Goal: Use online tool/utility: Use online tool/utility

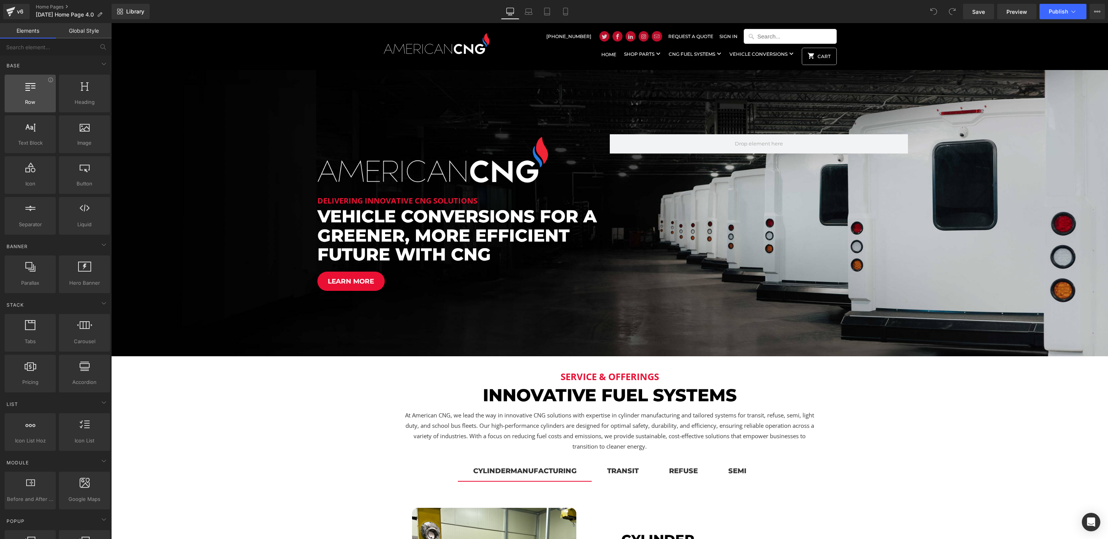
click at [37, 86] on div at bounding box center [30, 89] width 47 height 17
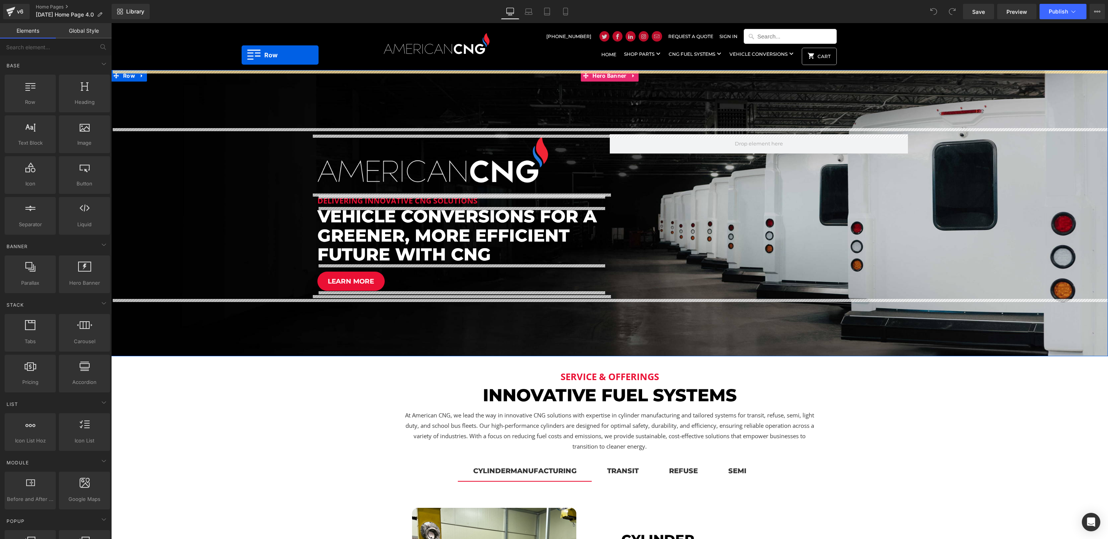
drag, startPoint x: 210, startPoint y: 102, endPoint x: 242, endPoint y: 55, distance: 57.1
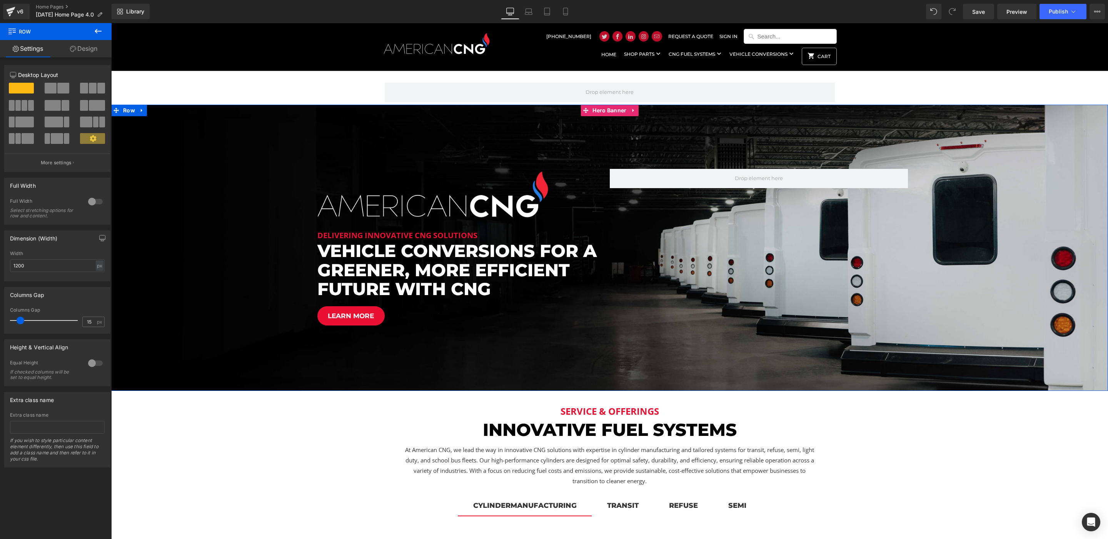
click at [99, 32] on icon at bounding box center [98, 31] width 9 height 9
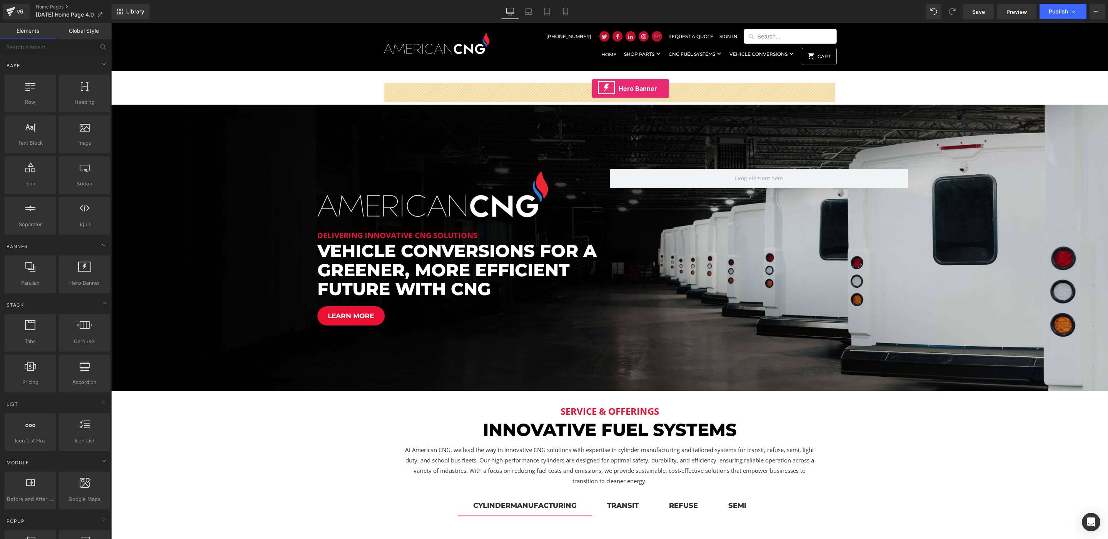
drag, startPoint x: 194, startPoint y: 297, endPoint x: 592, endPoint y: 89, distance: 449.4
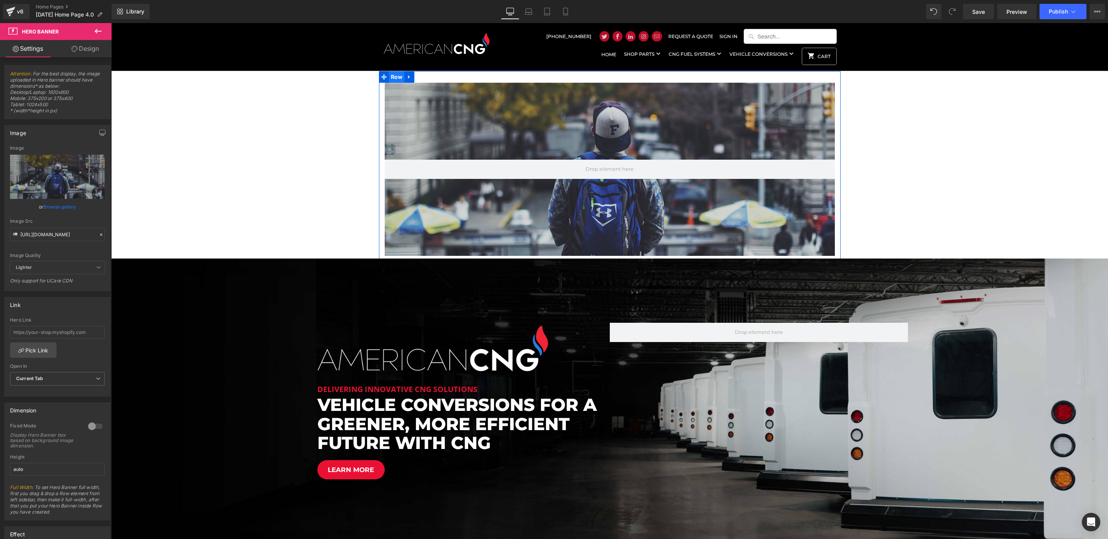
click at [399, 76] on span "Row" at bounding box center [397, 77] width 16 height 12
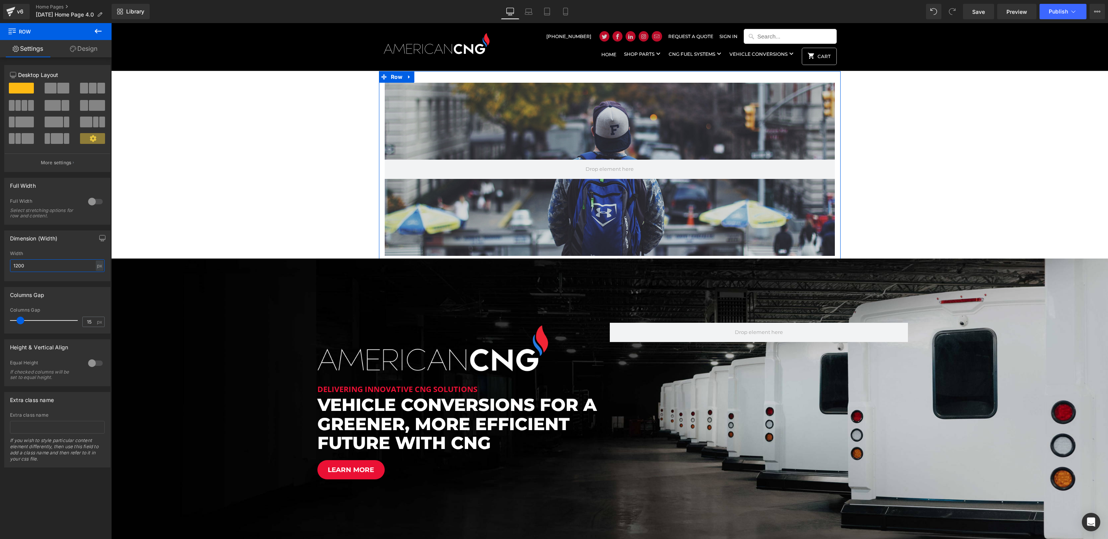
click at [60, 269] on input "1200" at bounding box center [57, 265] width 95 height 13
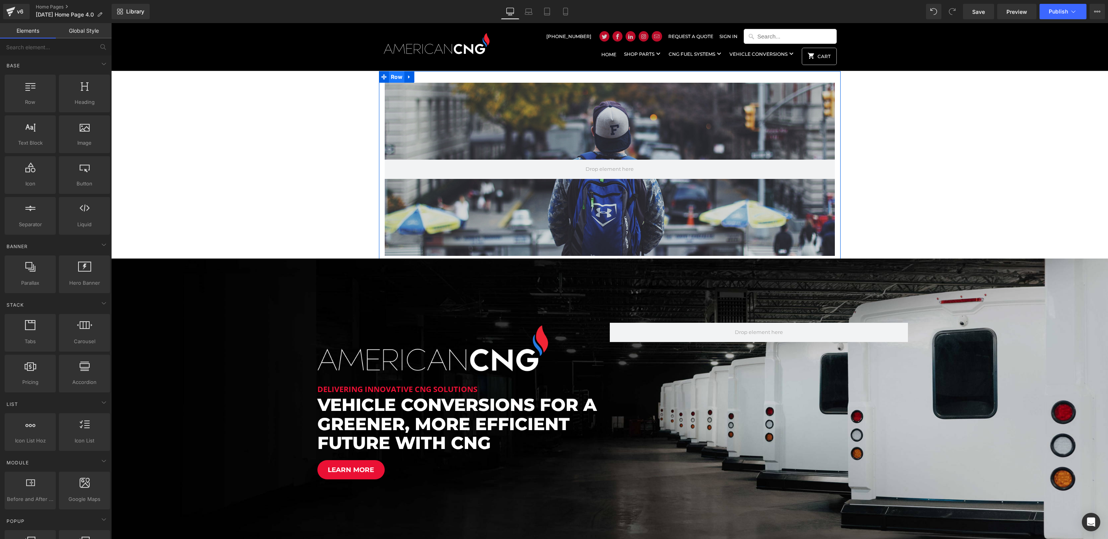
click at [389, 79] on span "Row" at bounding box center [397, 77] width 16 height 12
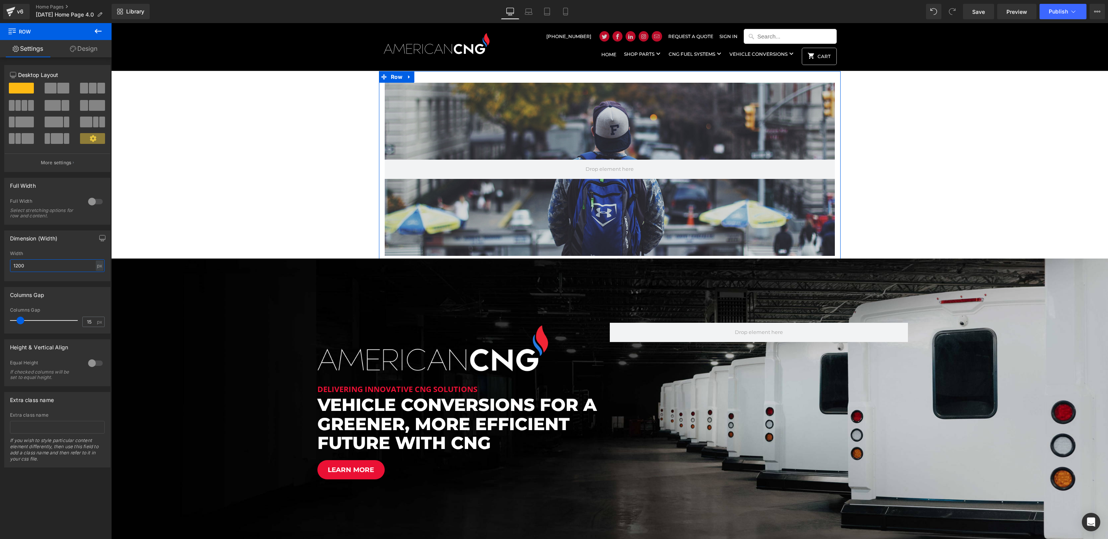
click at [49, 268] on input "1200" at bounding box center [57, 265] width 95 height 13
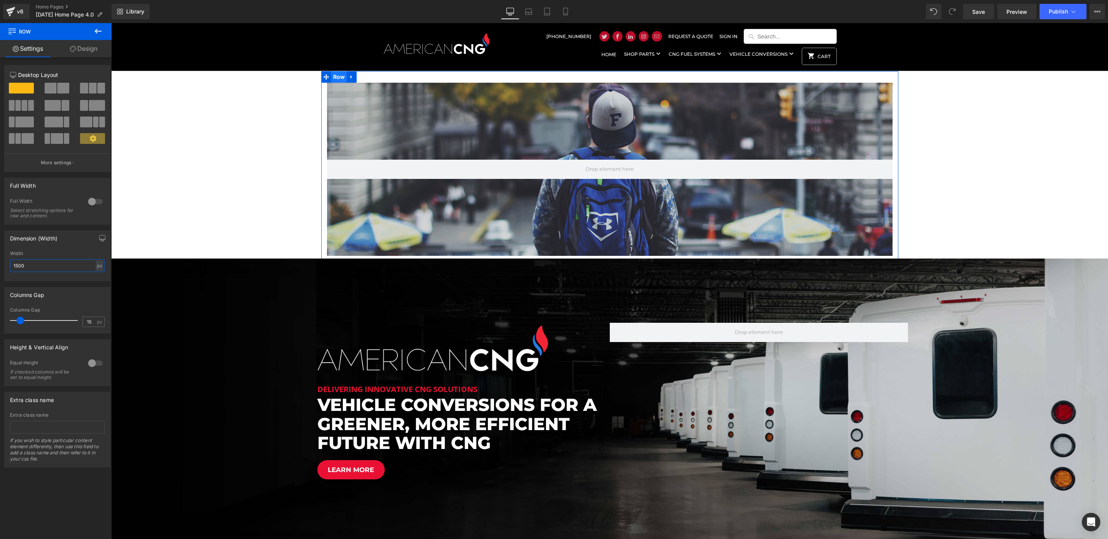
click at [337, 77] on span "Row" at bounding box center [339, 77] width 16 height 12
click at [61, 266] on input "1500" at bounding box center [57, 265] width 95 height 13
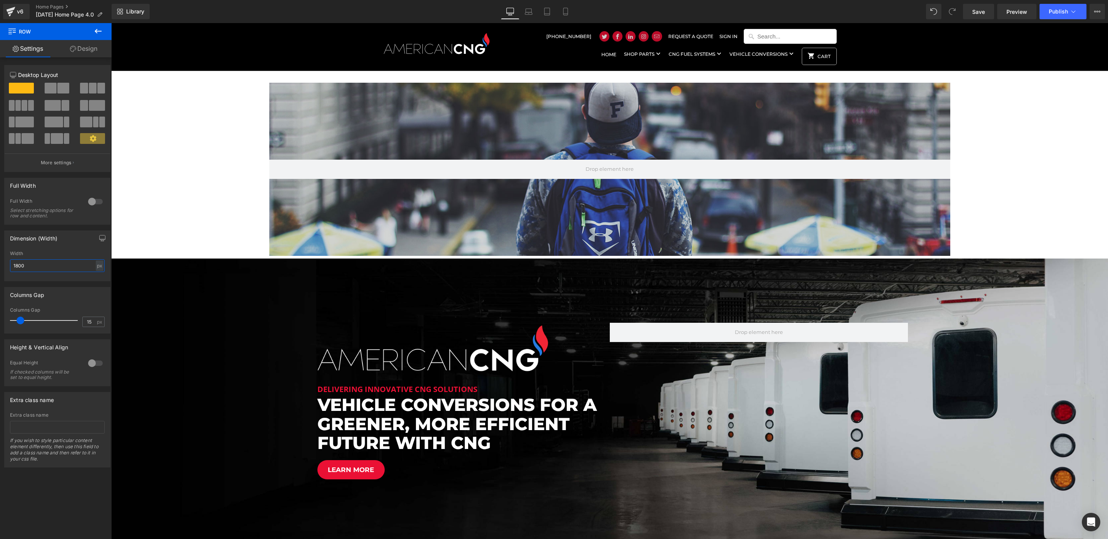
click at [59, 261] on input "1800" at bounding box center [57, 265] width 95 height 13
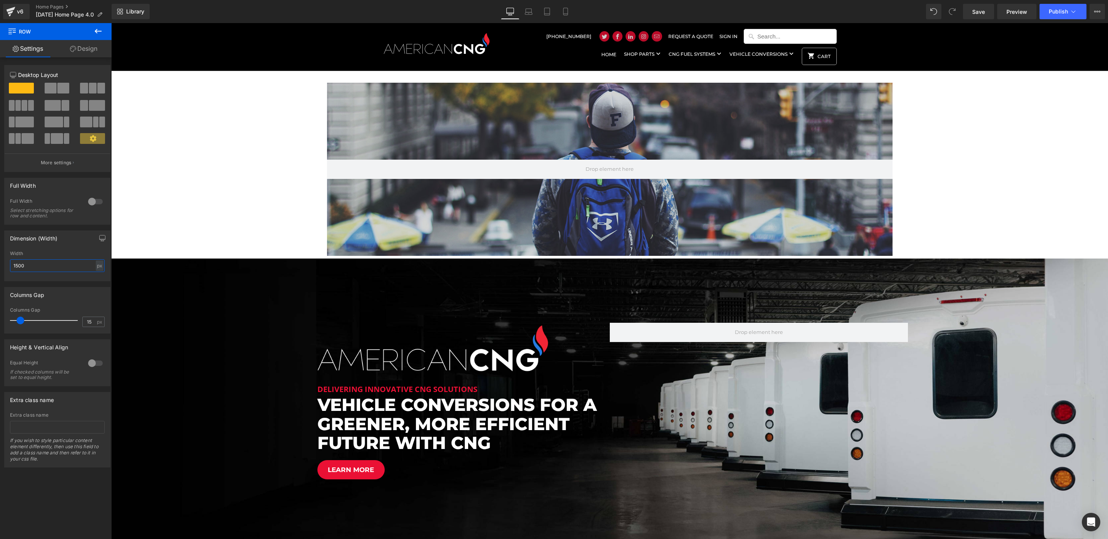
click at [65, 262] on input "1500" at bounding box center [57, 265] width 95 height 13
click at [65, 263] on input "1500" at bounding box center [57, 265] width 95 height 13
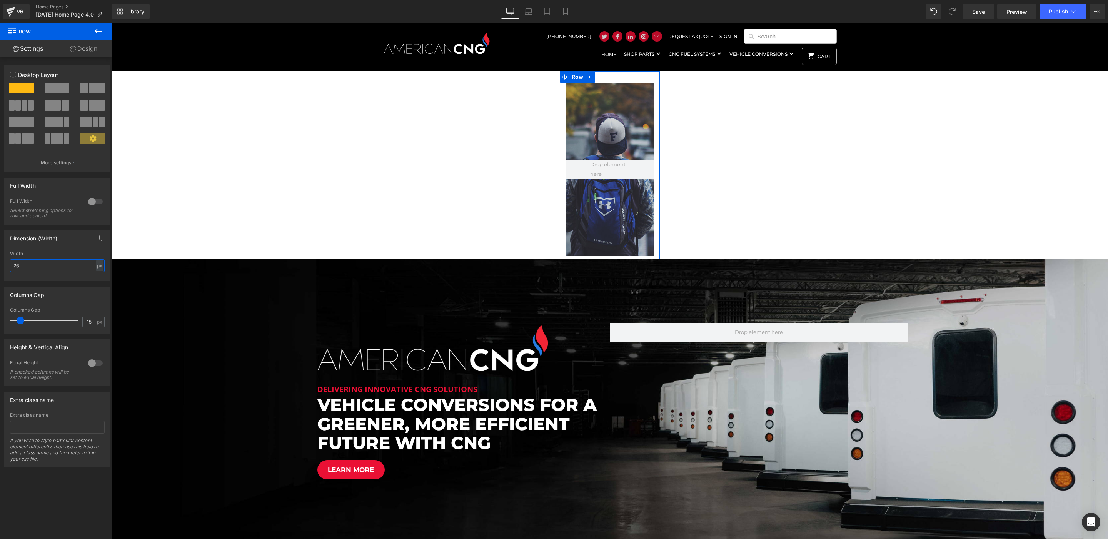
type input "2"
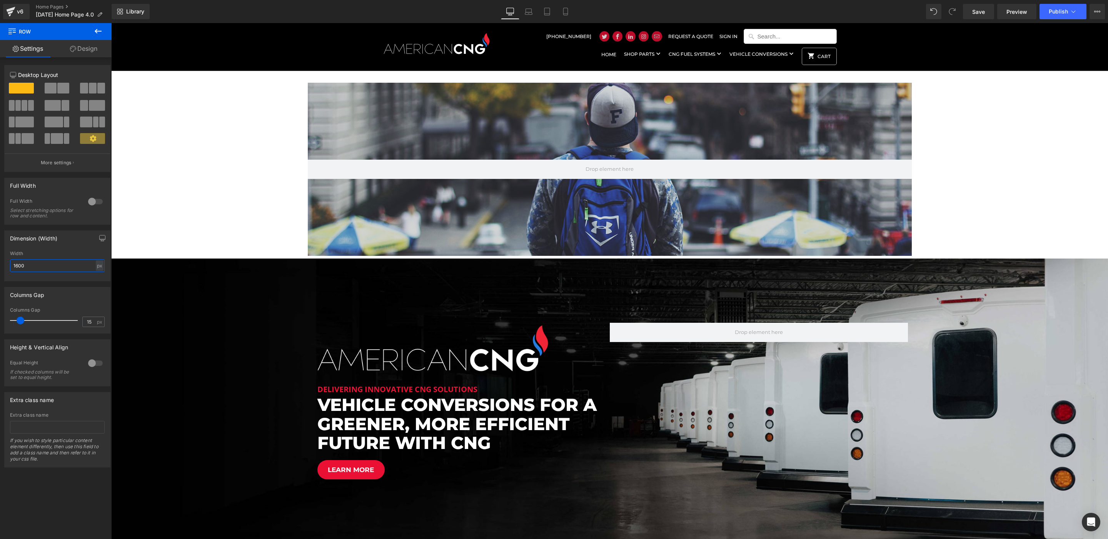
type input "1600"
click at [605, 87] on span "Hero Banner" at bounding box center [610, 89] width 38 height 12
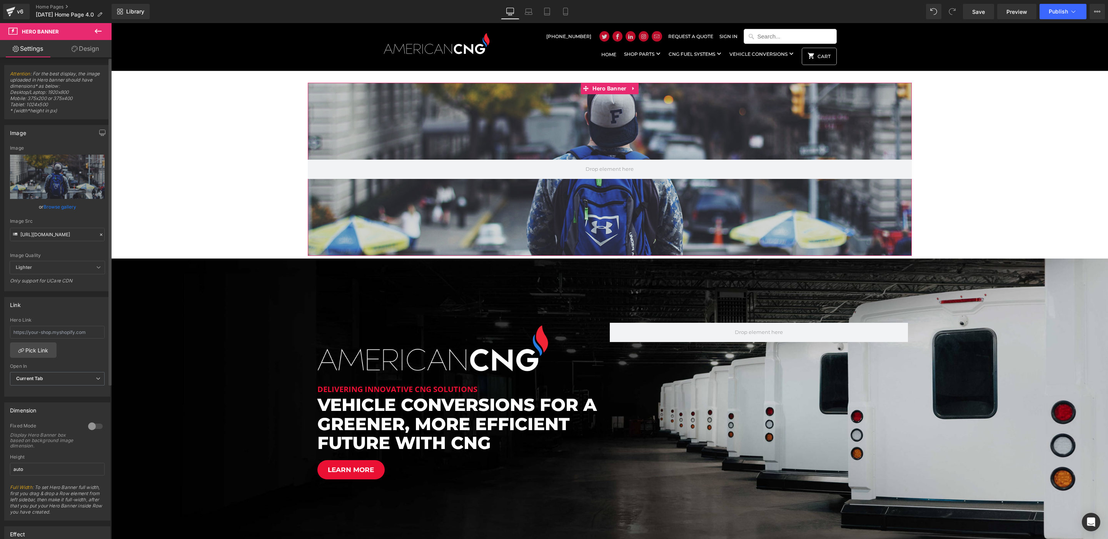
click at [68, 205] on link "Browse gallery" at bounding box center [59, 206] width 33 height 13
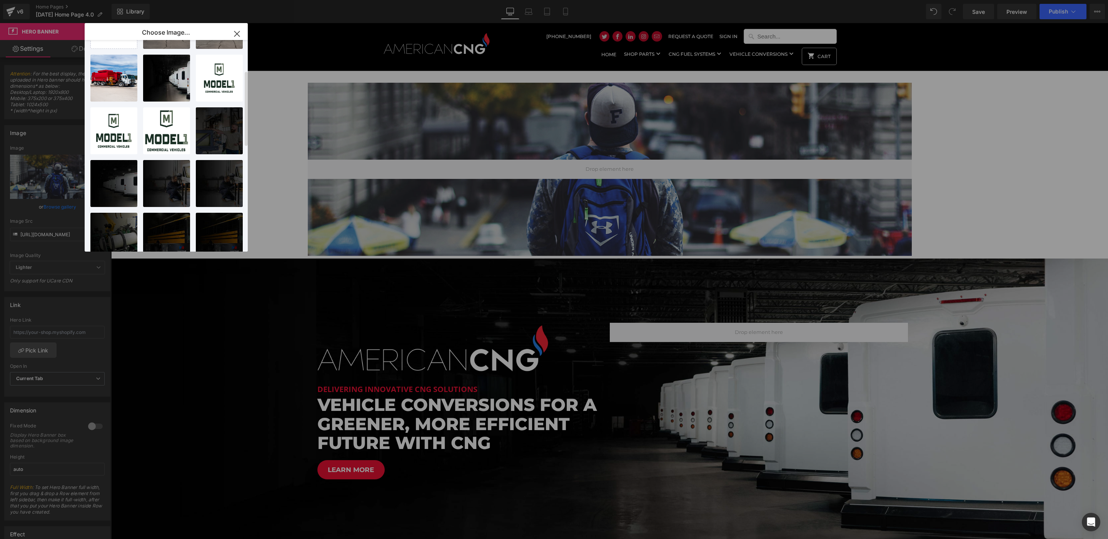
scroll to position [144, 0]
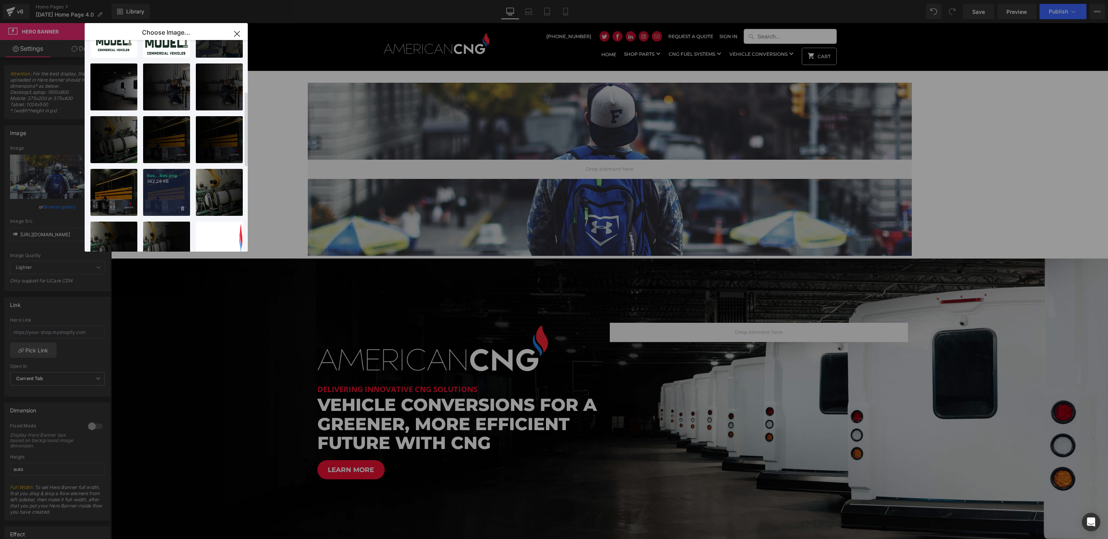
click at [161, 194] on div "bus...bus.png 362.26 KB" at bounding box center [166, 192] width 47 height 47
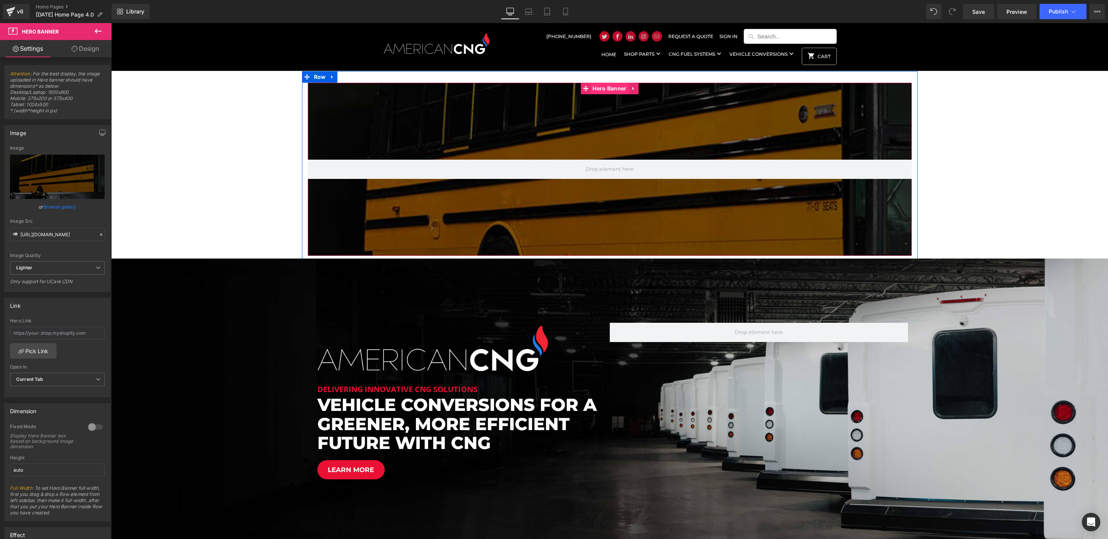
click at [602, 90] on span "Hero Banner" at bounding box center [610, 89] width 38 height 12
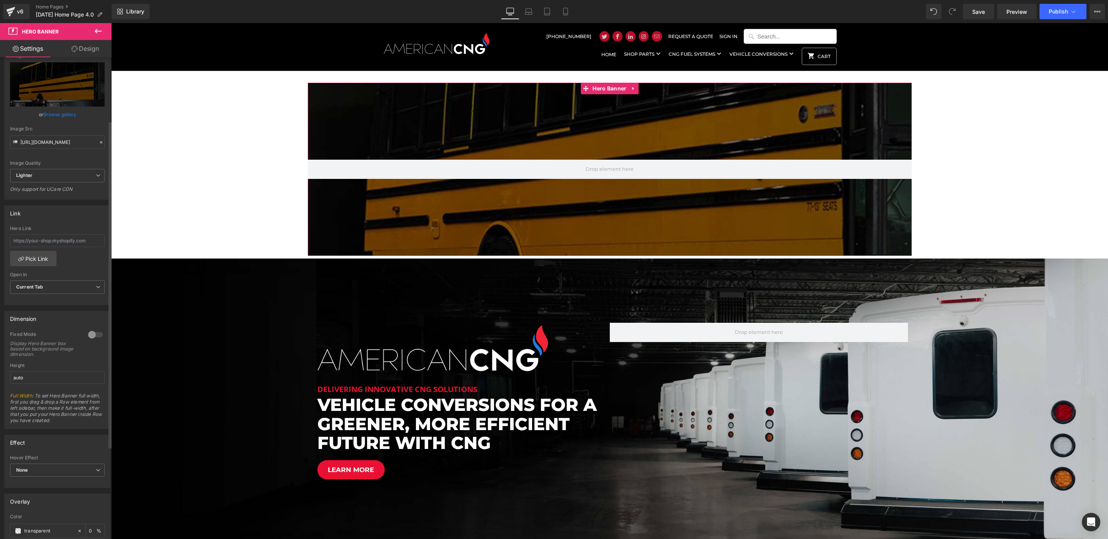
scroll to position [93, 0]
click at [96, 332] on div at bounding box center [95, 334] width 18 height 12
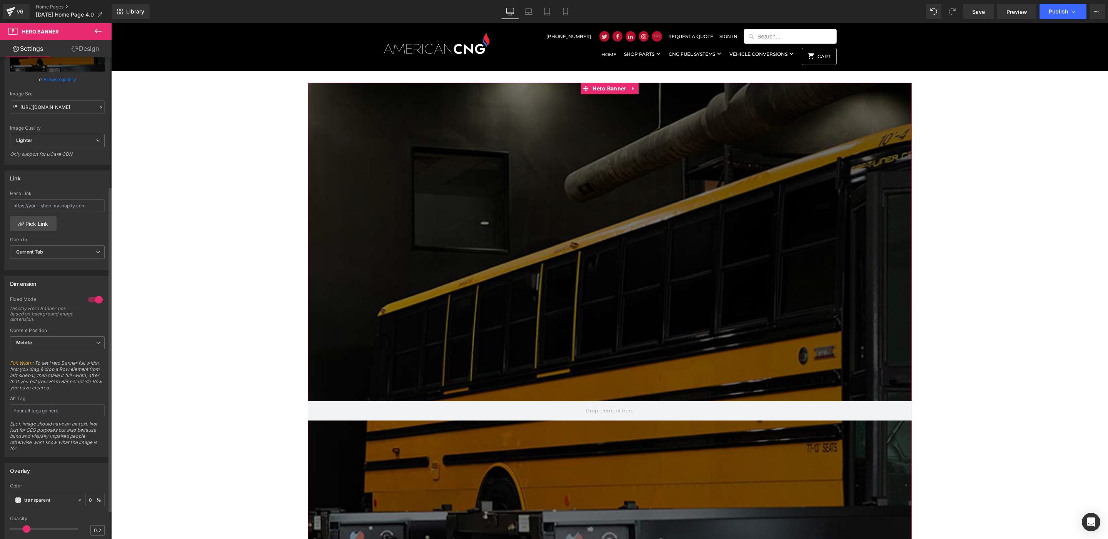
scroll to position [106, 0]
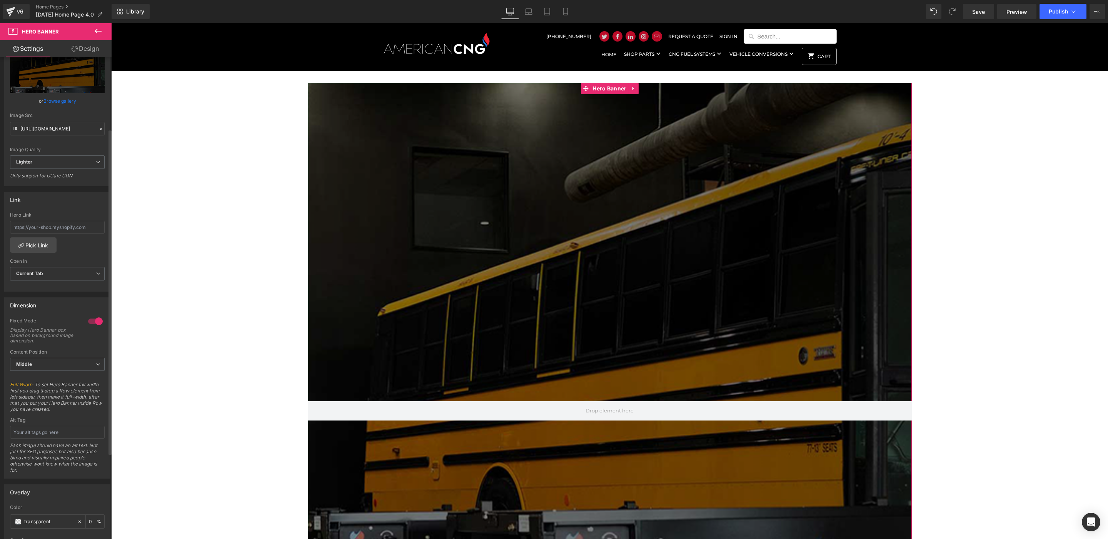
click at [90, 322] on div at bounding box center [95, 321] width 18 height 12
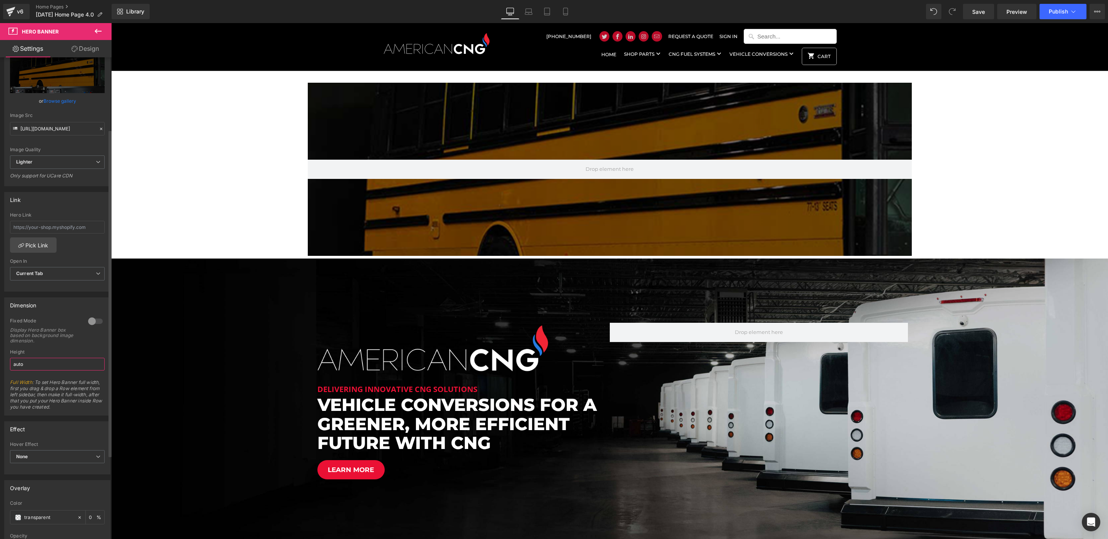
click at [56, 368] on input "auto" at bounding box center [57, 364] width 95 height 13
type input "800"
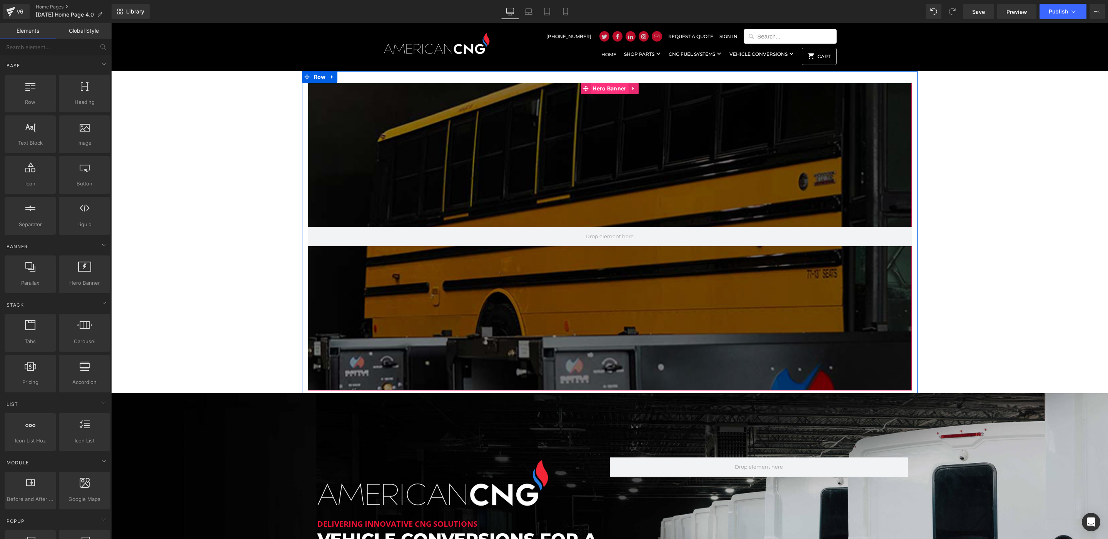
click at [601, 92] on span "Hero Banner" at bounding box center [610, 89] width 38 height 12
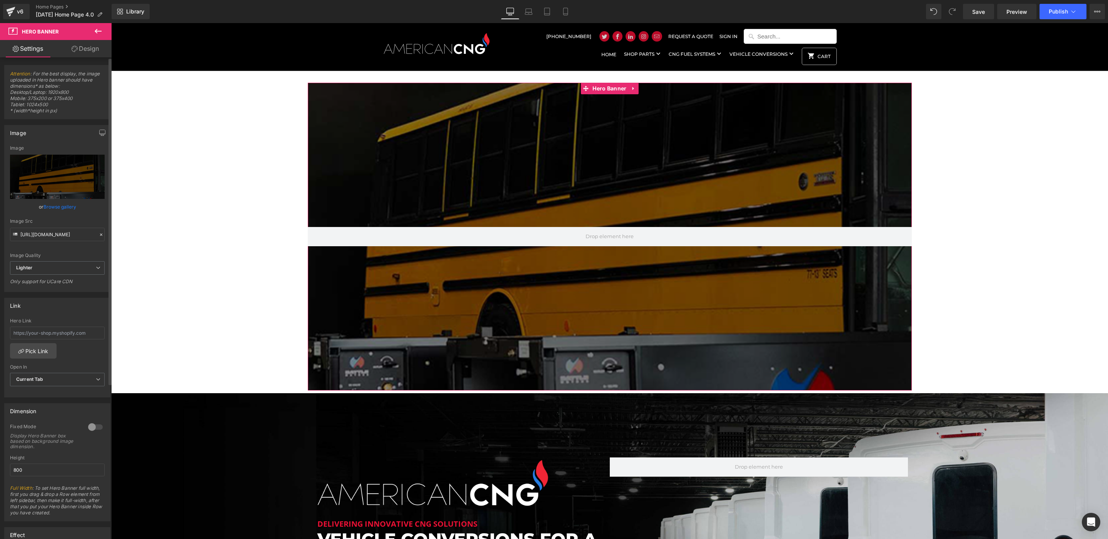
click at [66, 205] on link "Browse gallery" at bounding box center [59, 206] width 33 height 13
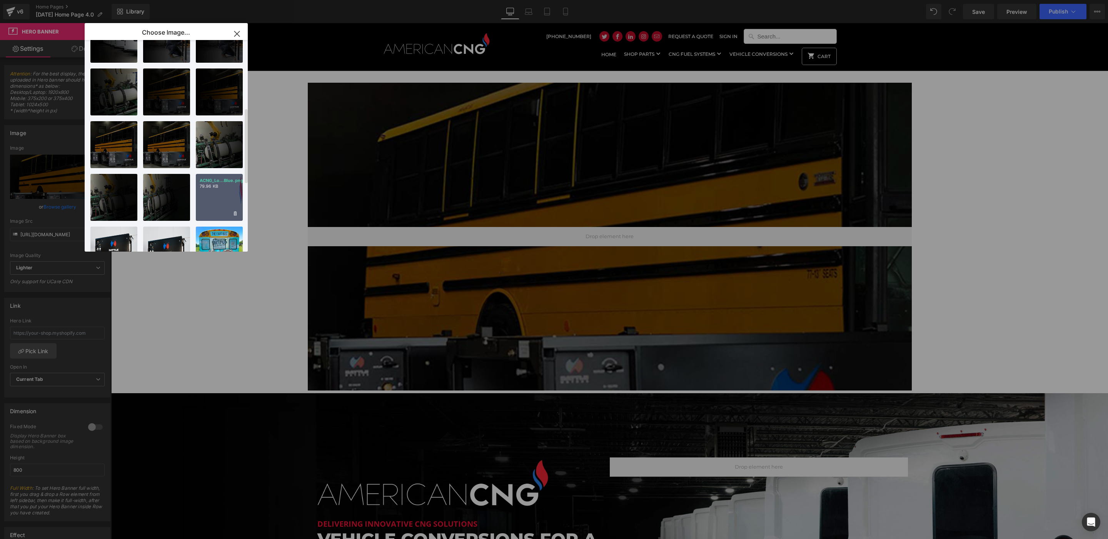
scroll to position [235, 0]
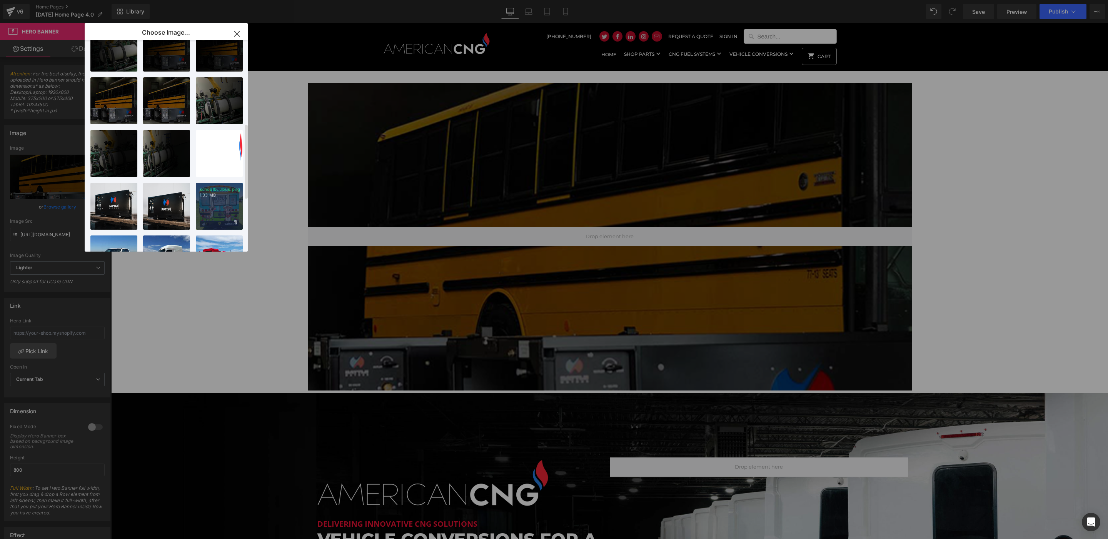
click at [219, 196] on p "1.33 MB" at bounding box center [219, 195] width 39 height 6
